Goal: Task Accomplishment & Management: Manage account settings

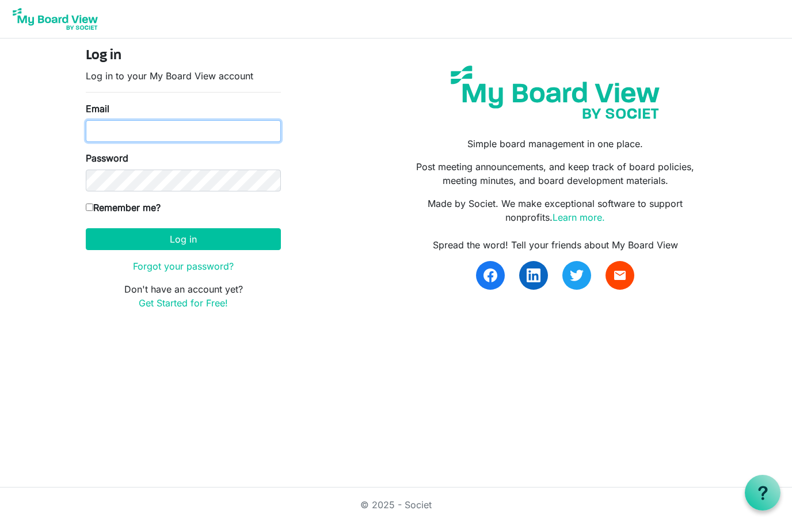
click at [205, 123] on input "Email" at bounding box center [183, 131] width 195 height 22
type input "[PERSON_NAME][EMAIL_ADDRESS][DOMAIN_NAME]"
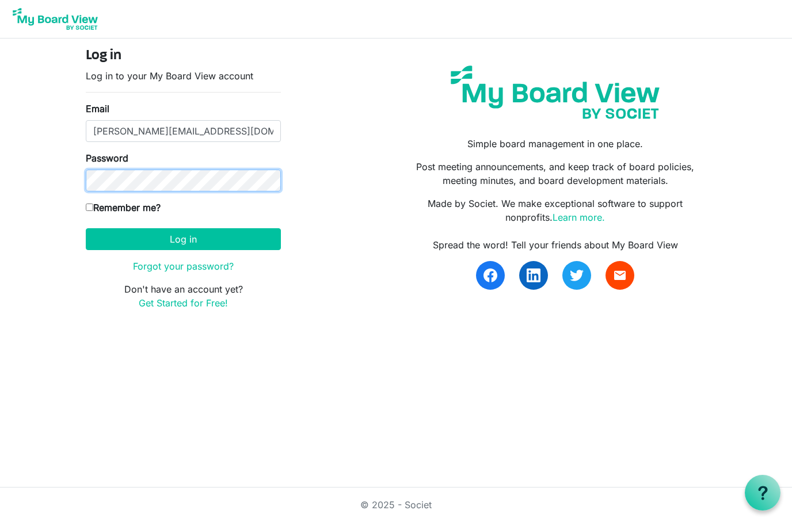
click at [183, 239] on button "Log in" at bounding box center [183, 239] width 195 height 22
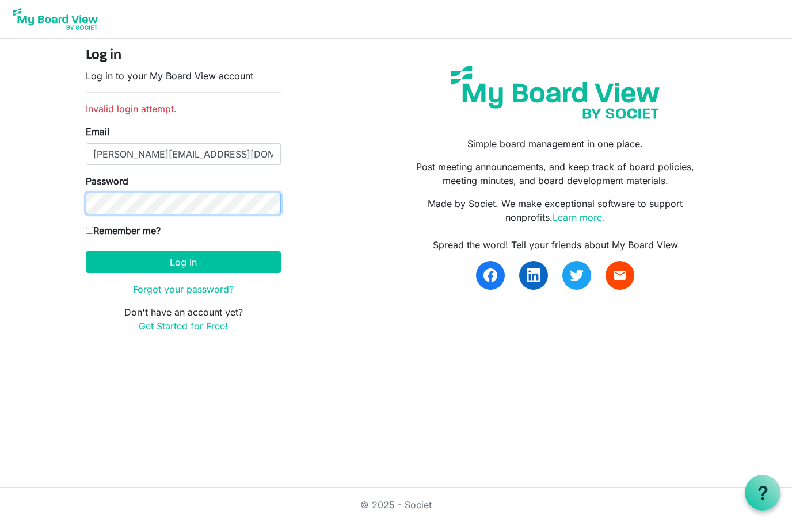
click at [183, 262] on button "Log in" at bounding box center [183, 262] width 195 height 22
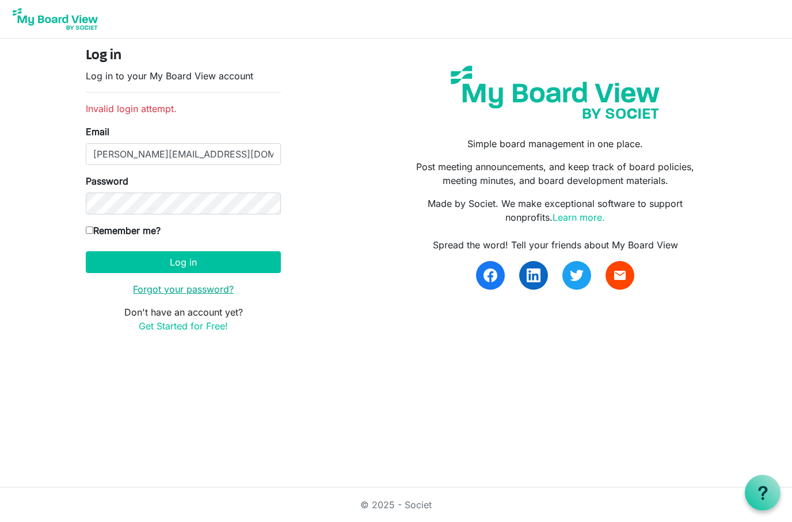
click at [178, 284] on link "Forgot your password?" at bounding box center [183, 290] width 101 height 12
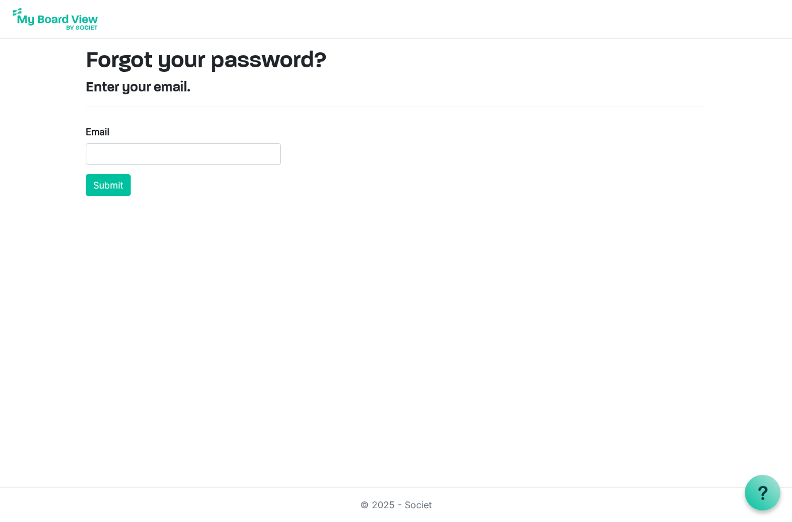
click at [234, 158] on input "Email" at bounding box center [183, 154] width 195 height 22
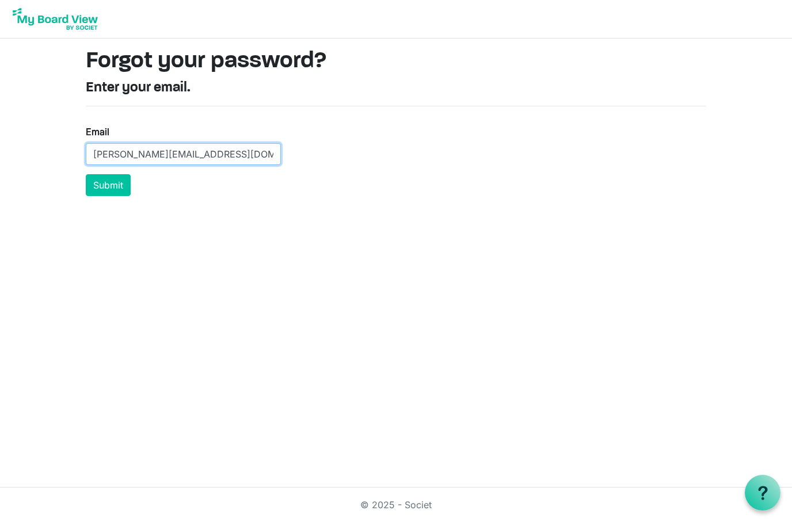
type input "[PERSON_NAME][EMAIL_ADDRESS][DOMAIN_NAME]"
click at [108, 185] on button "Submit" at bounding box center [108, 185] width 45 height 22
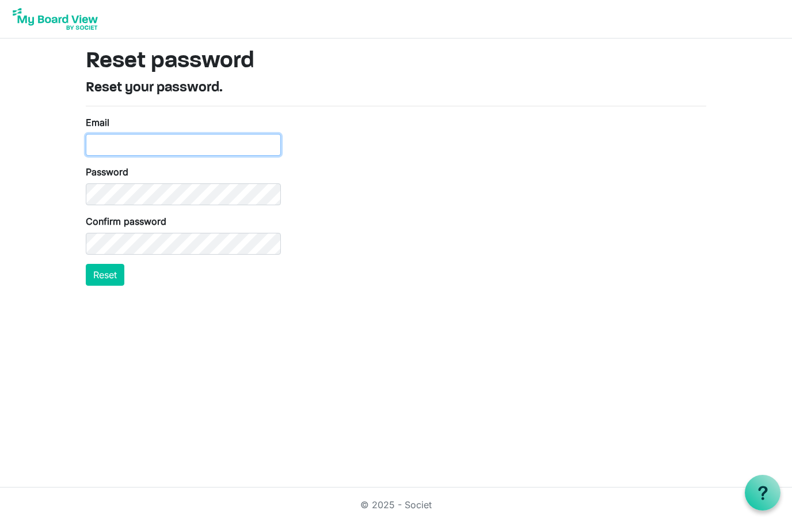
click at [115, 142] on input "Email" at bounding box center [183, 145] width 195 height 22
type input "scott@luckiefarms.com"
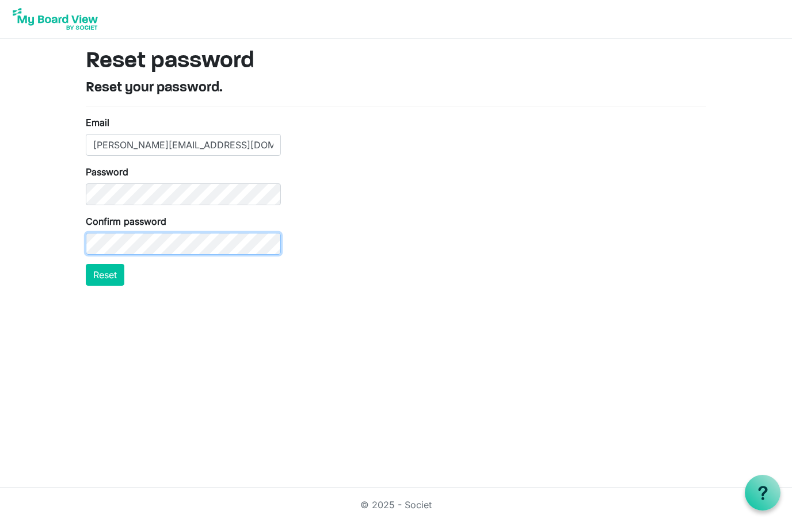
click at [105, 274] on button "Reset" at bounding box center [105, 275] width 39 height 22
